Goal: Task Accomplishment & Management: Use online tool/utility

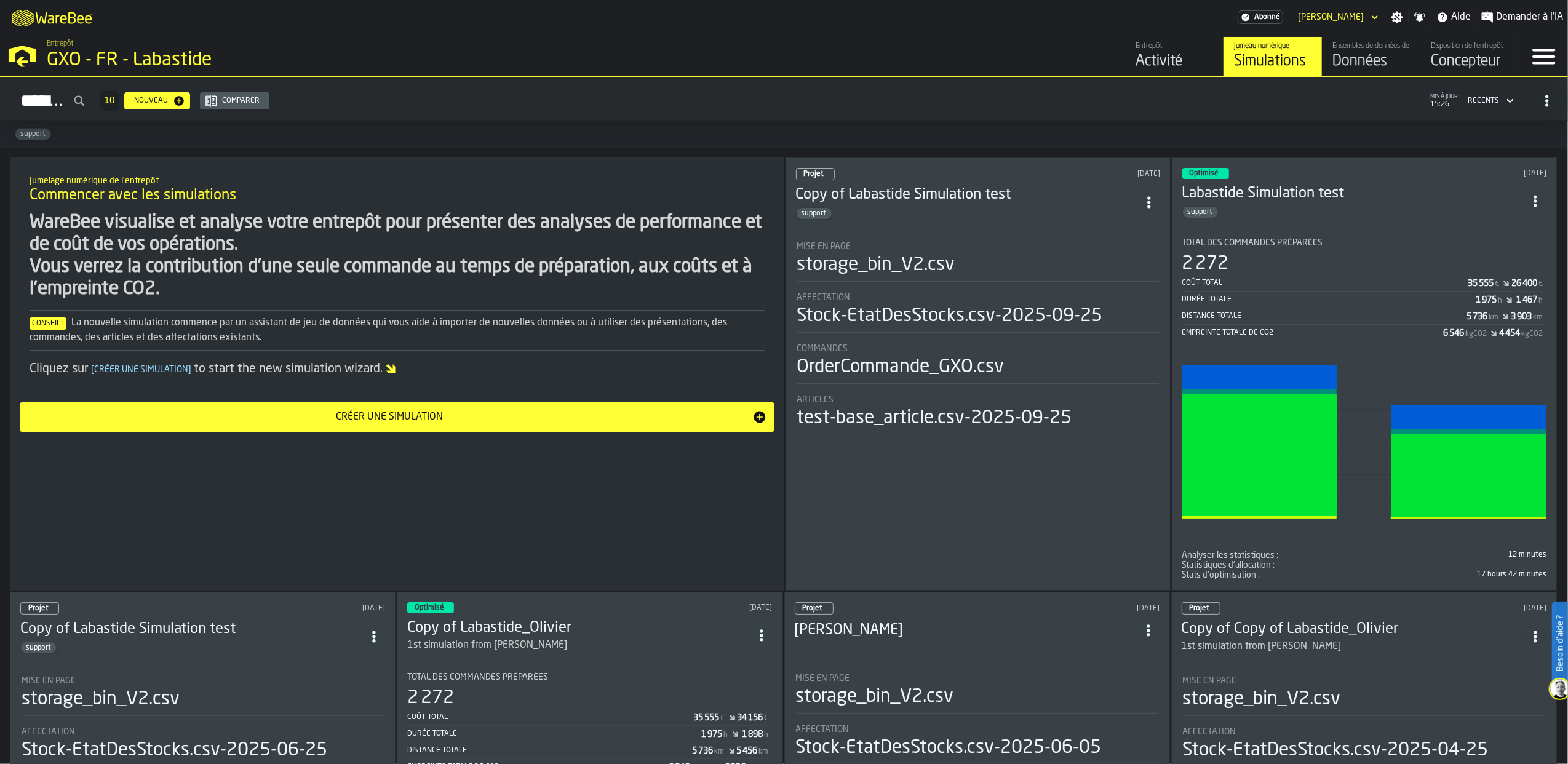
click at [1376, 65] on div "Données" at bounding box center [1371, 61] width 78 height 20
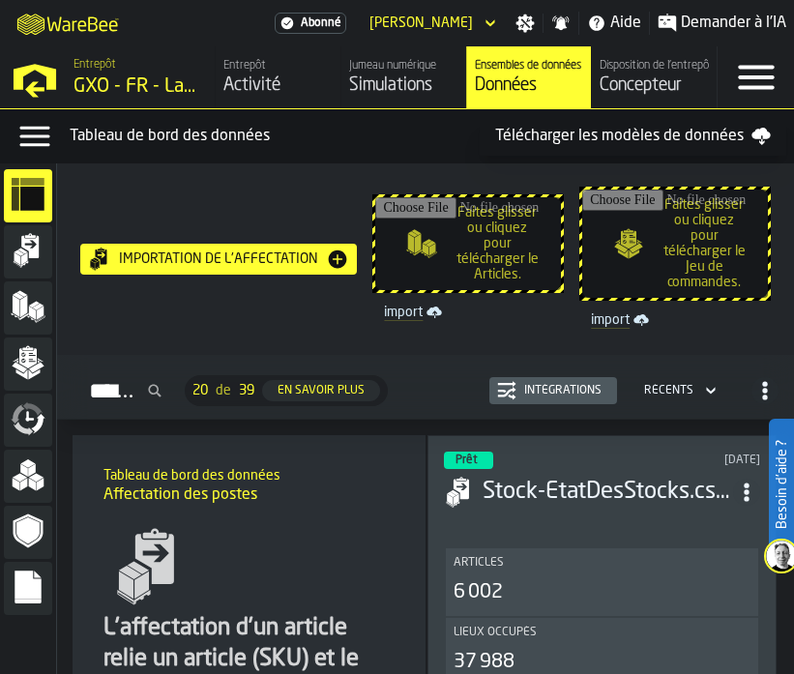
click at [30, 587] on rect "menu Dossiers" at bounding box center [28, 593] width 26 height 13
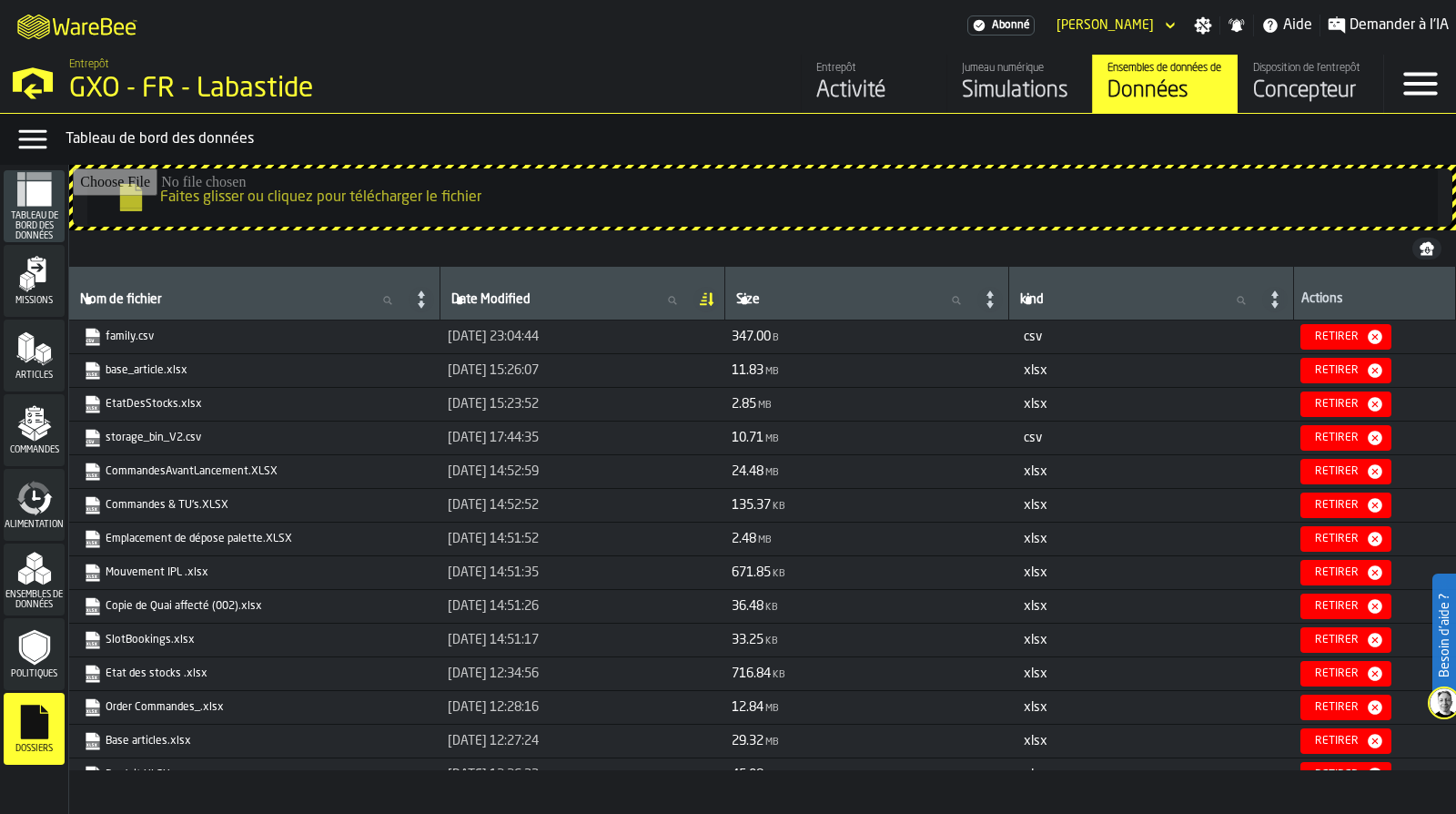
click at [254, 191] on input "Faites glisser ou cliquez pour télécharger le fichier" at bounding box center [762, 198] width 1380 height 58
click at [255, 216] on input "Faites glisser ou cliquez pour télécharger le fichier" at bounding box center [762, 198] width 1380 height 58
click at [296, 198] on input "Faites glisser ou cliquez pour télécharger le fichier" at bounding box center [762, 198] width 1380 height 58
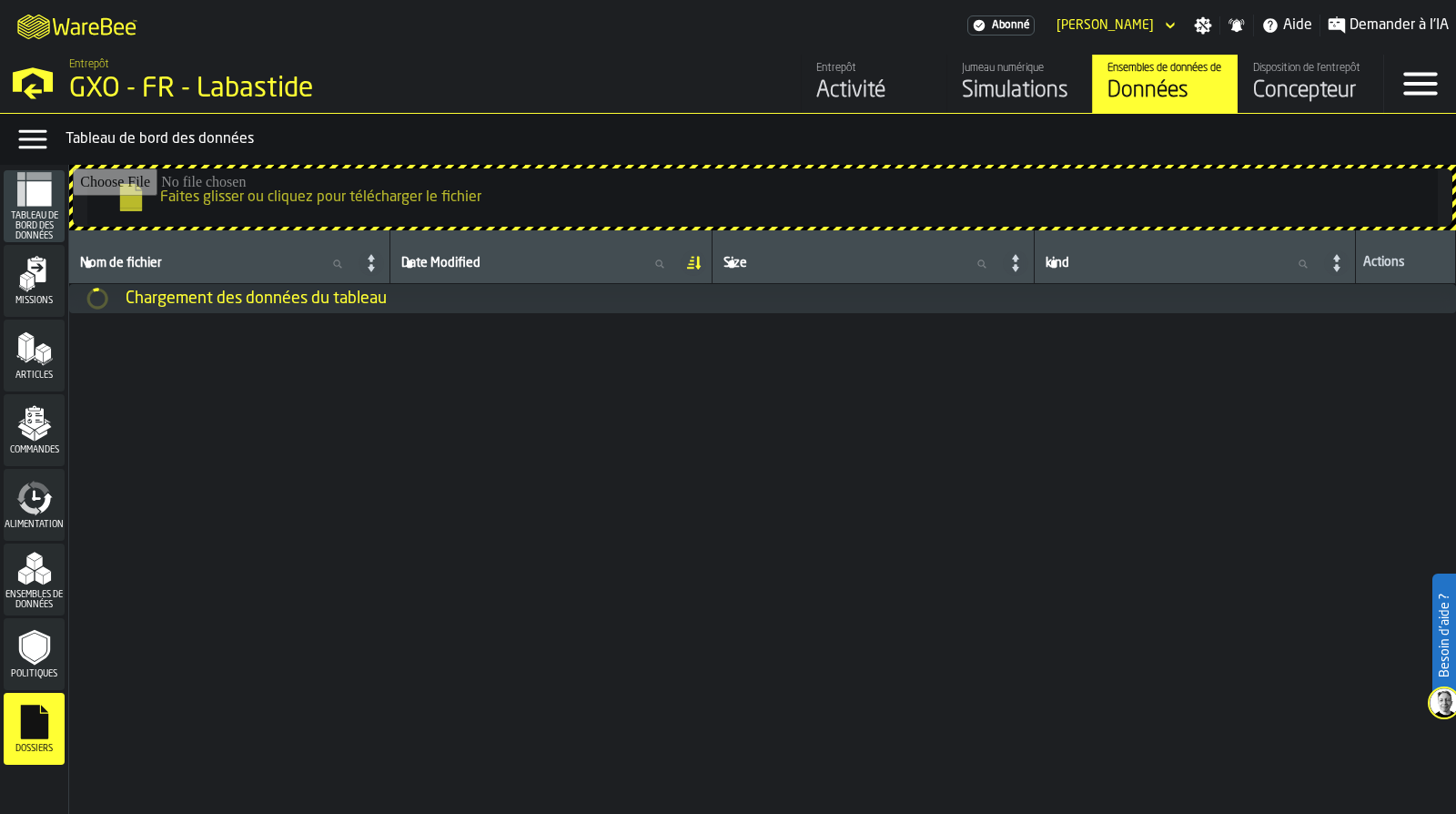
click at [224, 191] on input "Faites glisser ou cliquez pour télécharger le fichier" at bounding box center [762, 198] width 1380 height 58
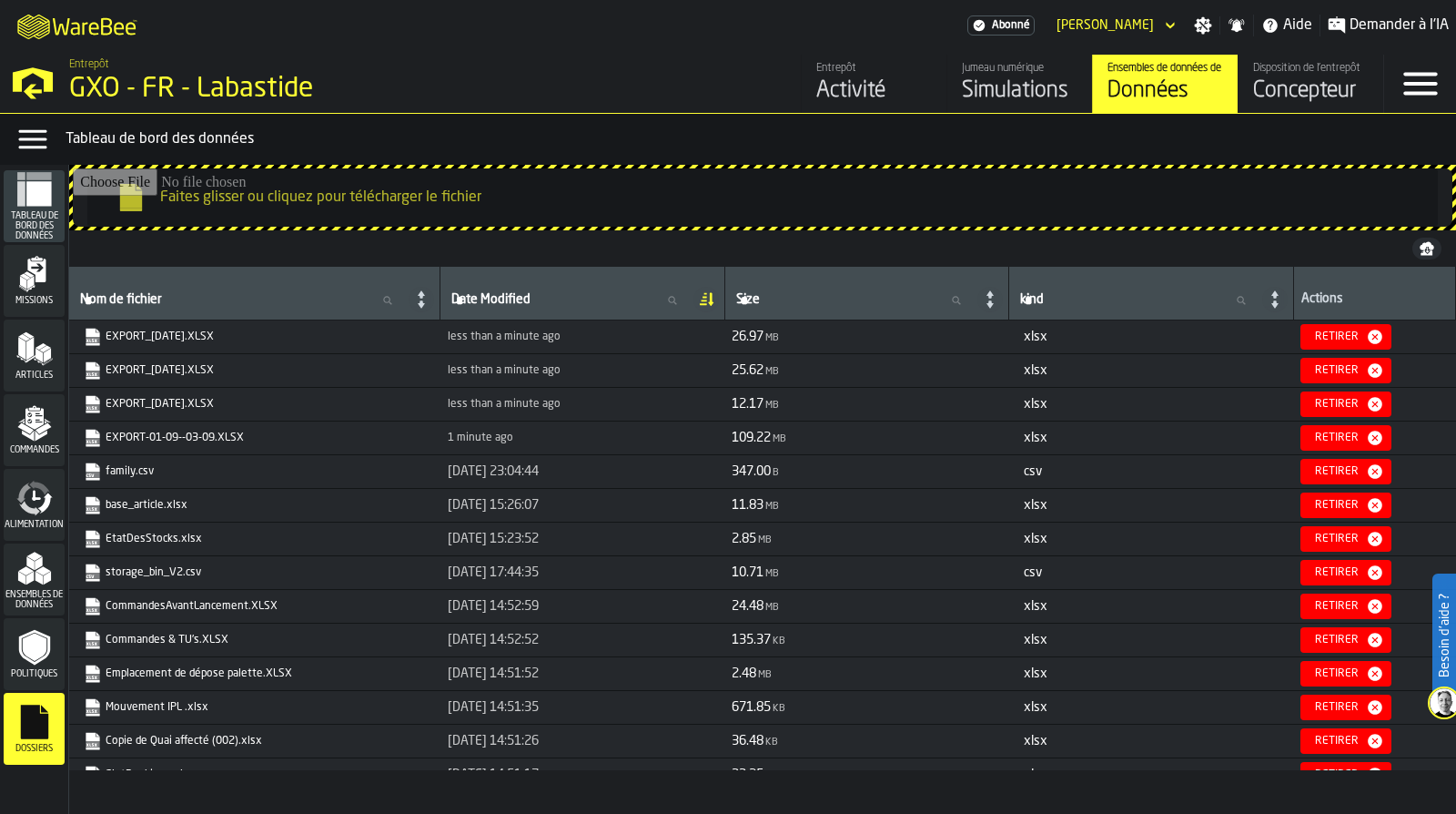
click at [260, 215] on input "Faites glisser ou cliquez pour télécharger le fichier" at bounding box center [762, 198] width 1380 height 58
